Goal: Task Accomplishment & Management: Manage account settings

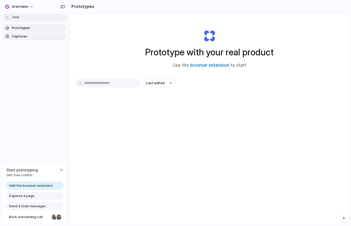
click at [33, 34] on span "Captures" at bounding box center [38, 36] width 53 height 5
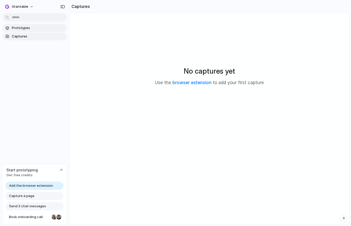
click at [30, 29] on span "Prototypes" at bounding box center [38, 27] width 53 height 5
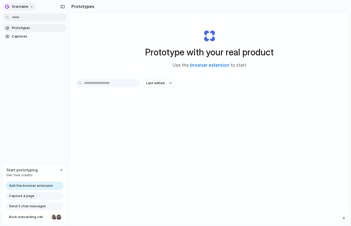
click at [22, 8] on span "Grantable" at bounding box center [20, 6] width 16 height 5
click at [22, 16] on span "Settings" at bounding box center [19, 18] width 14 height 5
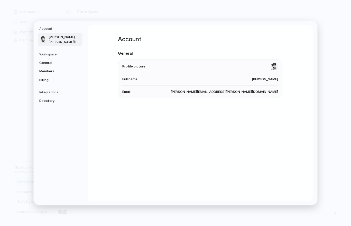
click at [51, 86] on nav "Account [PERSON_NAME] [PERSON_NAME][EMAIL_ADDRESS][PERSON_NAME][DOMAIN_NAME] Wo…" at bounding box center [60, 113] width 53 height 184
click at [48, 81] on span "Billing" at bounding box center [55, 80] width 33 height 5
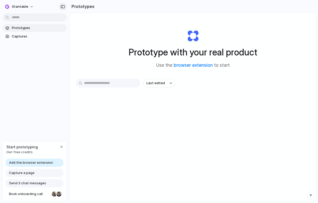
click at [64, 6] on div "button" at bounding box center [62, 7] width 5 height 4
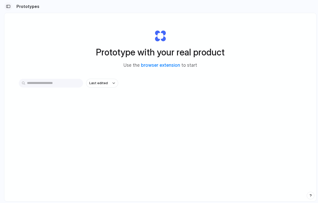
click at [8, 6] on div "button" at bounding box center [8, 7] width 5 height 4
